Goal: Answer question/provide support: Share knowledge or assist other users

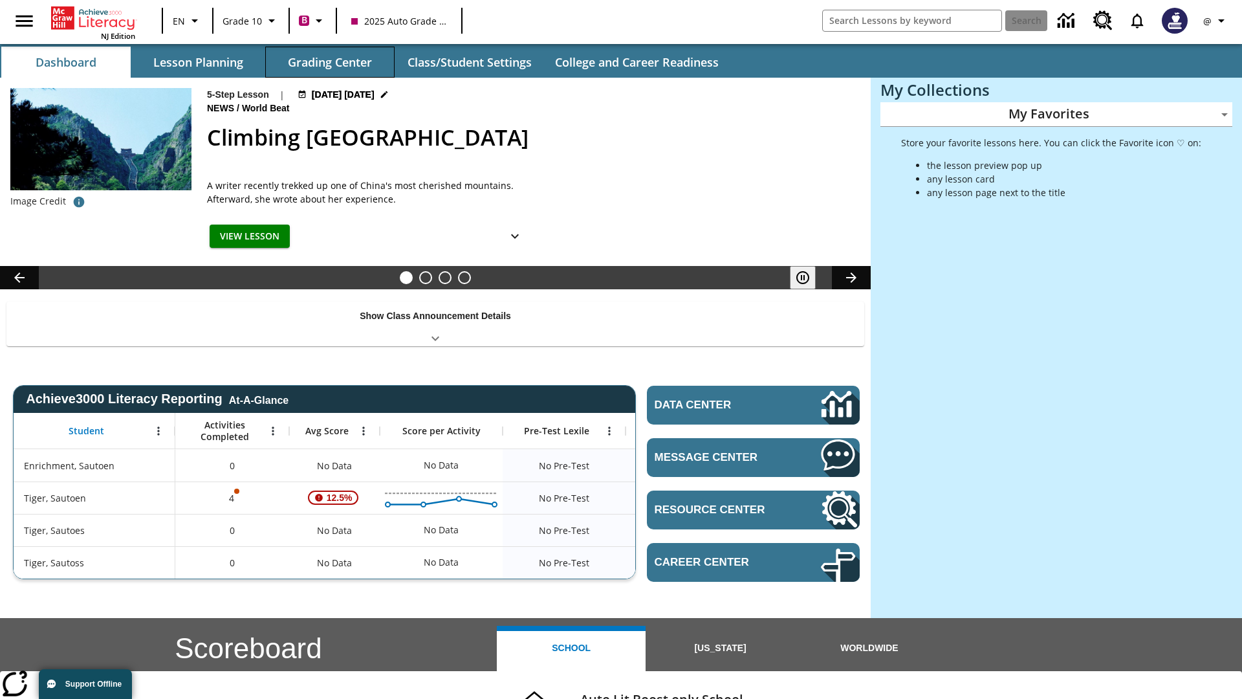
click at [330, 62] on button "Grading Center" at bounding box center [329, 62] width 129 height 31
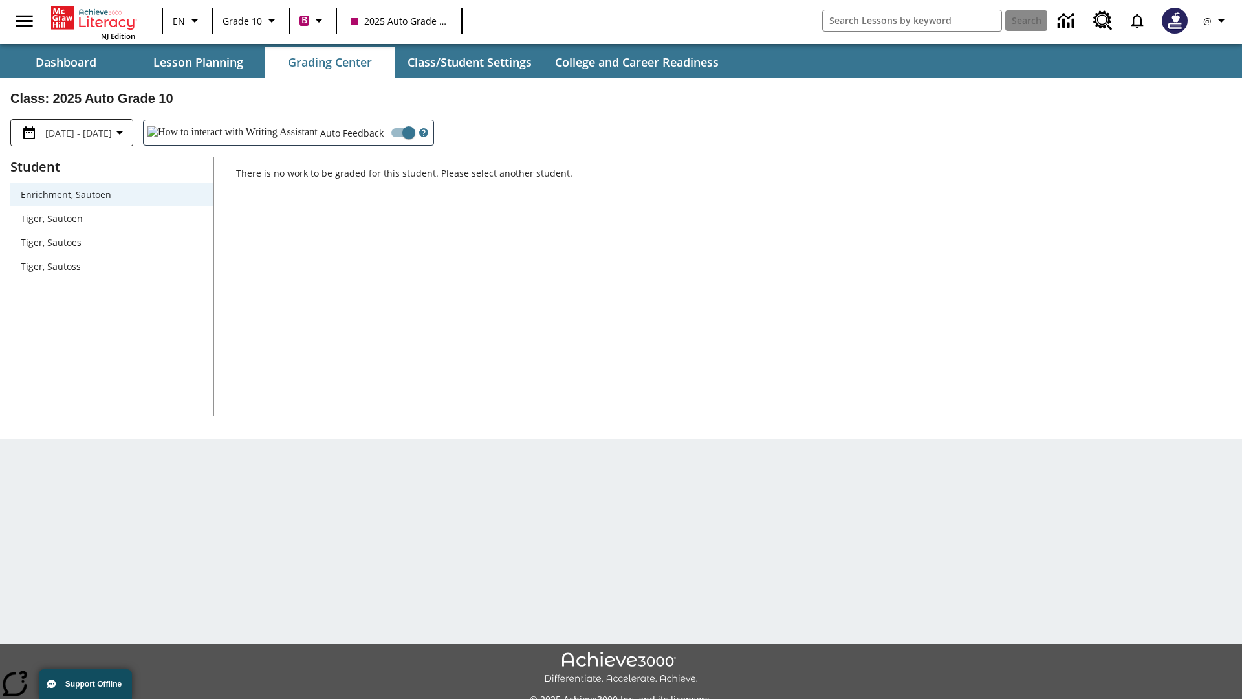
click at [111, 218] on span "Tiger, Sautoen" at bounding box center [112, 219] width 182 height 14
click at [422, 133] on icon "Open Help for Writing Assistant" at bounding box center [423, 133] width 3 height 6
